Goal: Transaction & Acquisition: Book appointment/travel/reservation

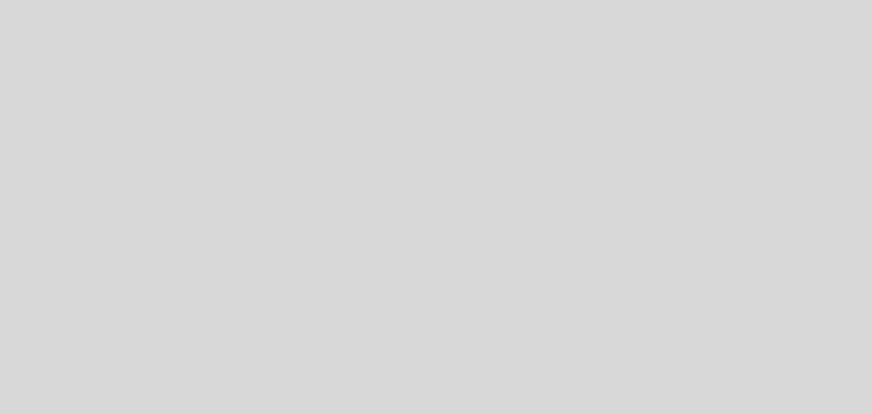
select select "es"
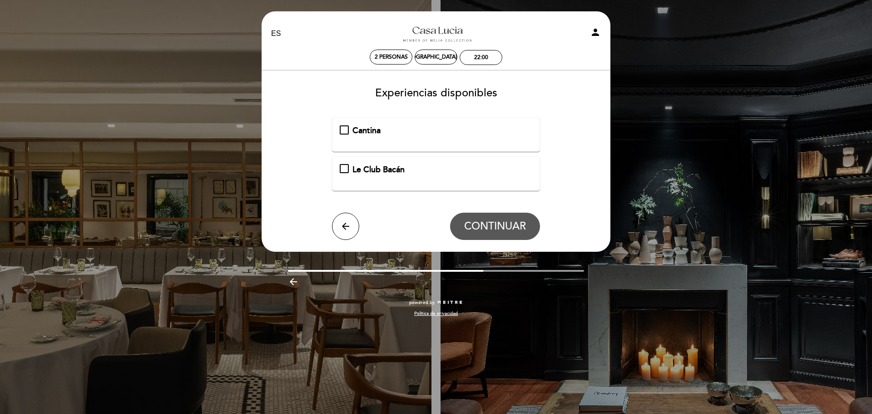
click at [349, 170] on div "Le Club Bacán" at bounding box center [436, 170] width 193 height 12
click at [469, 226] on span "CONTINUAR" at bounding box center [495, 226] width 62 height 13
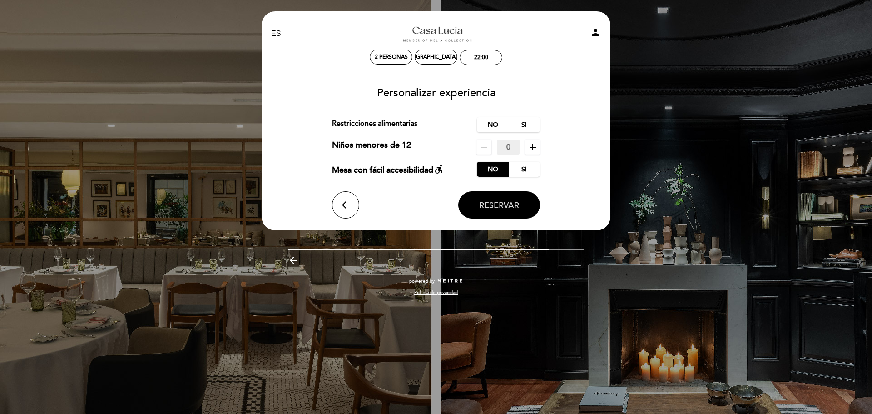
click at [478, 202] on button "Reservar" at bounding box center [499, 204] width 82 height 27
click at [498, 123] on label "No" at bounding box center [493, 124] width 32 height 15
click at [518, 206] on span "Reservar" at bounding box center [499, 205] width 40 height 10
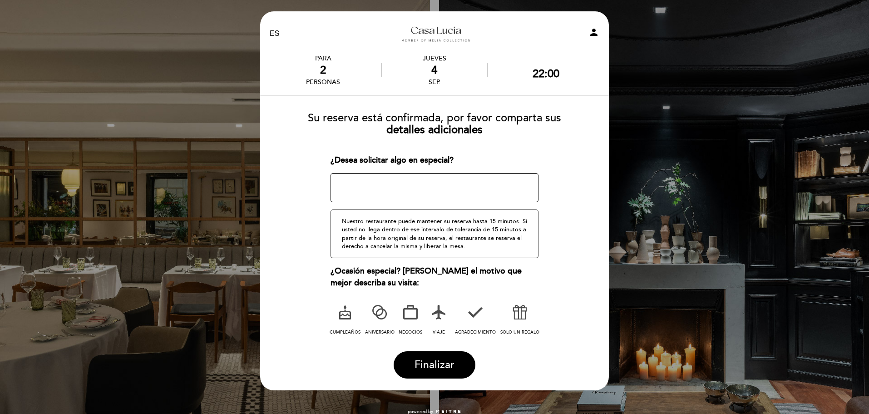
click at [381, 321] on icon at bounding box center [380, 312] width 24 height 24
click at [432, 362] on span "Finalizar" at bounding box center [434, 364] width 40 height 13
